Goal: Information Seeking & Learning: Learn about a topic

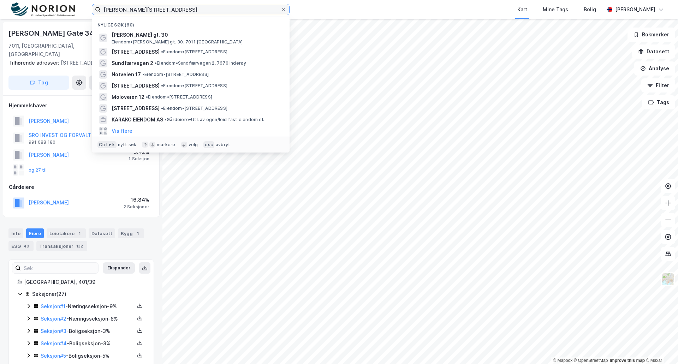
drag, startPoint x: 188, startPoint y: 11, endPoint x: 15, endPoint y: 9, distance: 173.5
click at [15, 9] on div "Olav [STREET_ADDRESS] (60) [PERSON_NAME] gt. 30 [PERSON_NAME] gt. [STREET_ADDRE…" at bounding box center [339, 9] width 678 height 19
drag, startPoint x: 229, startPoint y: 12, endPoint x: 233, endPoint y: 12, distance: 5.0
click at [229, 12] on input "[PERSON_NAME][STREET_ADDRESS]" at bounding box center [191, 9] width 180 height 11
drag, startPoint x: 233, startPoint y: 11, endPoint x: 87, endPoint y: 5, distance: 146.7
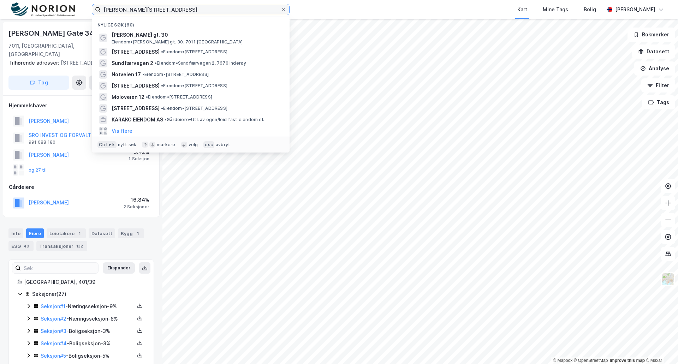
click at [87, 5] on div "Olav [STREET_ADDRESS] (60) [PERSON_NAME] gt. 30 [PERSON_NAME] gt. [STREET_ADDRE…" at bounding box center [339, 9] width 678 height 19
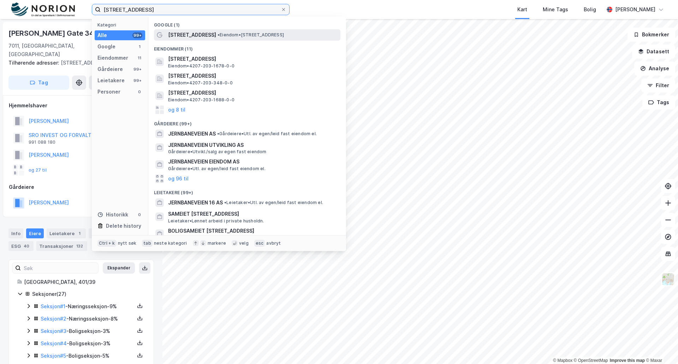
type input "[STREET_ADDRESS]"
click at [284, 35] on span "• Eiendom • [STREET_ADDRESS]" at bounding box center [251, 35] width 66 height 6
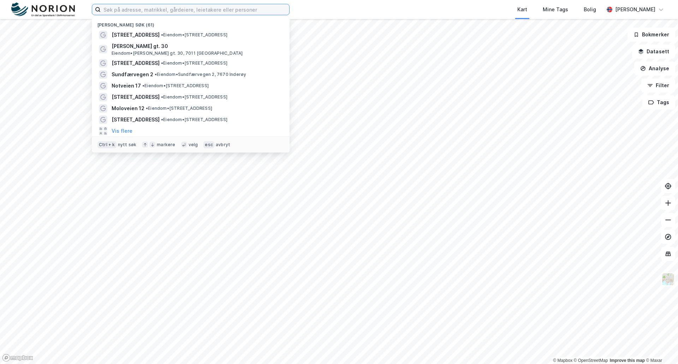
click at [130, 7] on input at bounding box center [195, 9] width 189 height 11
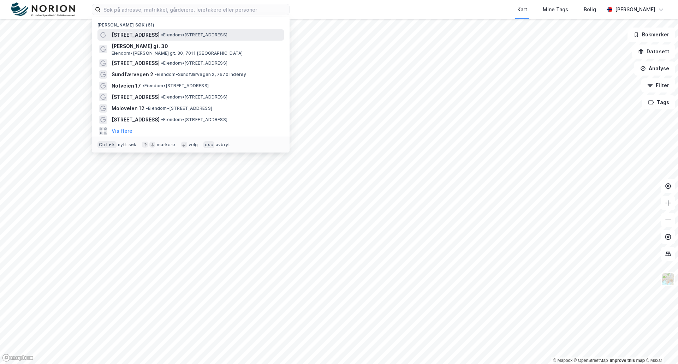
click at [137, 32] on span "[STREET_ADDRESS]" at bounding box center [136, 35] width 48 height 8
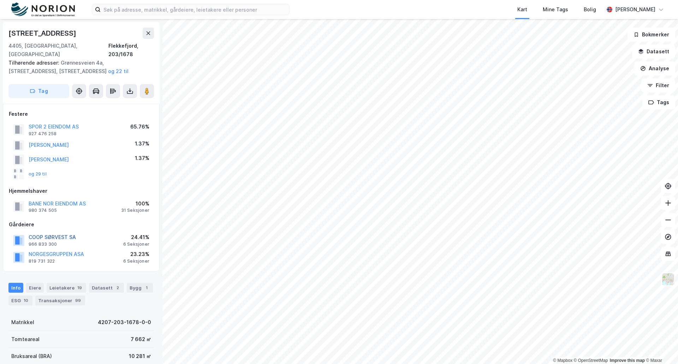
click at [0, 0] on button "COOP SØRVEST SA" at bounding box center [0, 0] width 0 height 0
